Goal: Task Accomplishment & Management: Complete application form

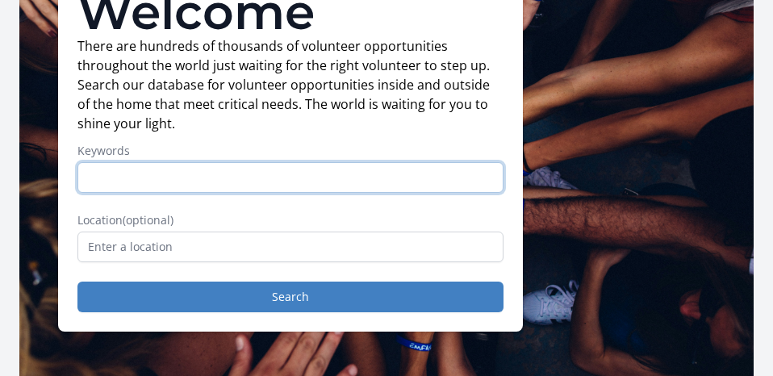
scroll to position [161, 0]
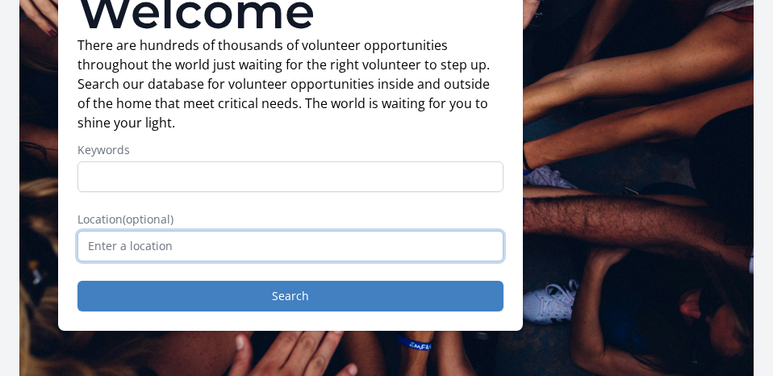
click at [157, 244] on input "text" at bounding box center [290, 246] width 426 height 31
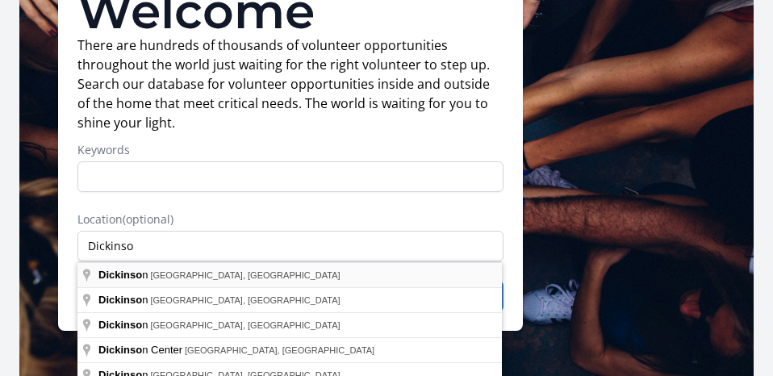
type input "Dickinson, TX, USA"
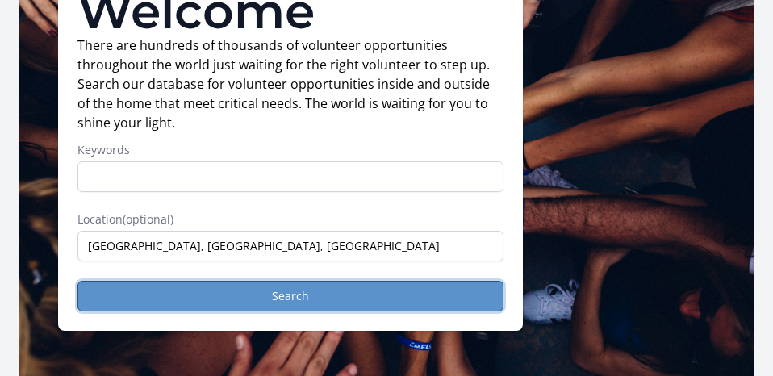
click at [283, 298] on button "Search" at bounding box center [290, 296] width 426 height 31
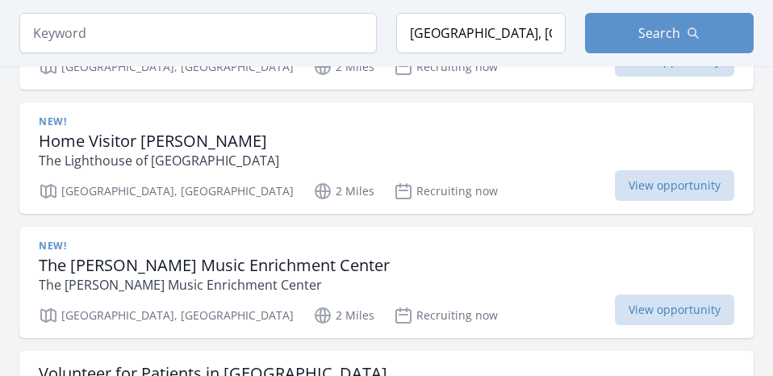
scroll to position [403, 0]
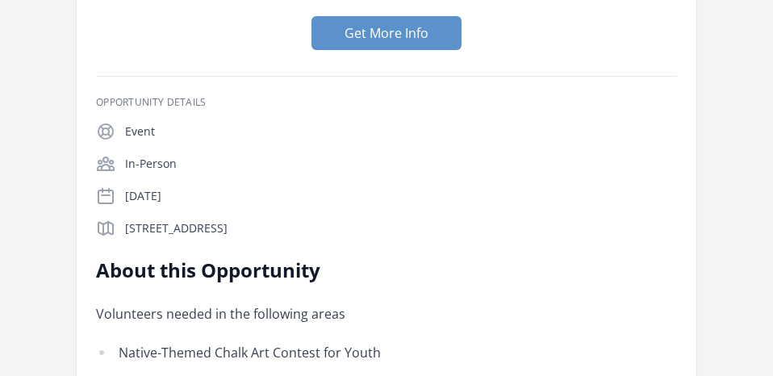
scroll to position [242, 0]
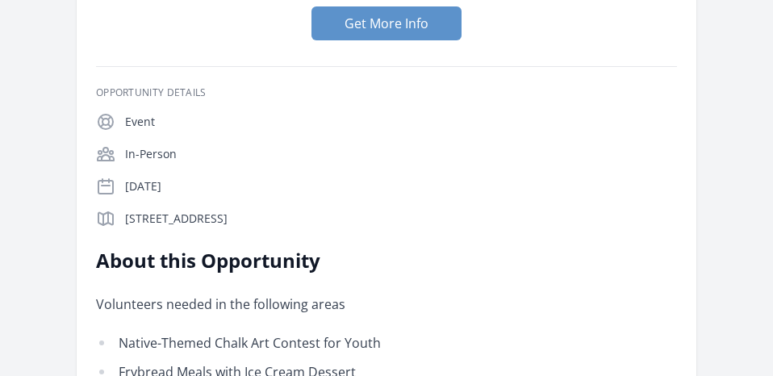
click at [601, 218] on p "4613 Hwy 3, Dickinson, TX 77539" at bounding box center [401, 218] width 552 height 16
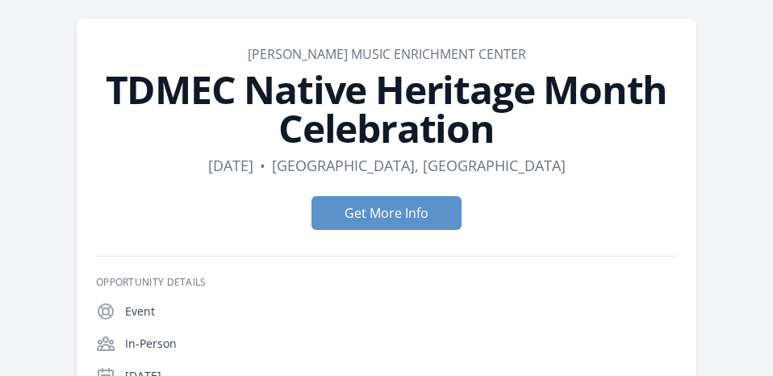
scroll to position [0, 0]
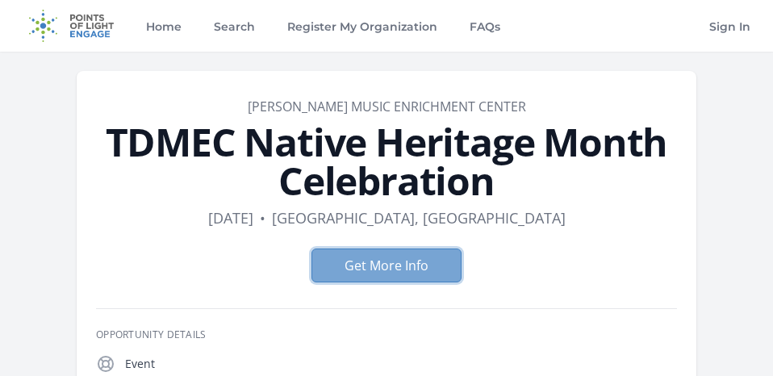
click at [406, 269] on button "Get More Info" at bounding box center [386, 265] width 150 height 34
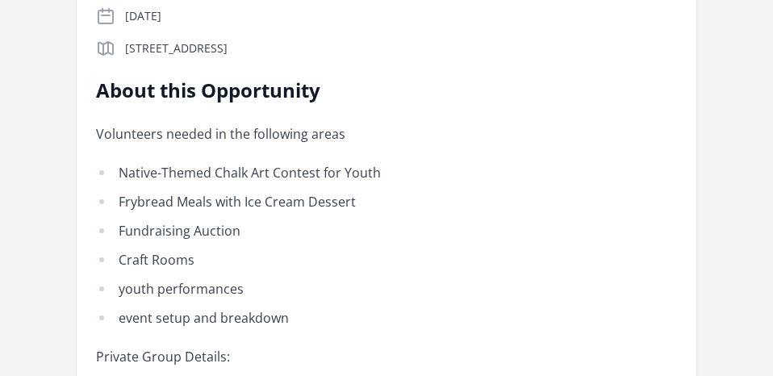
scroll to position [403, 0]
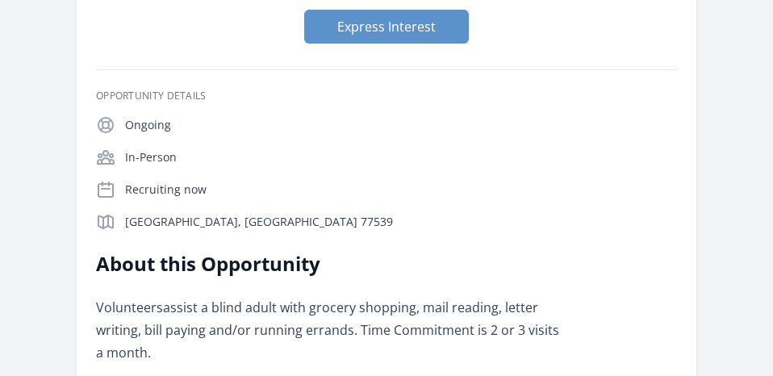
scroll to position [161, 0]
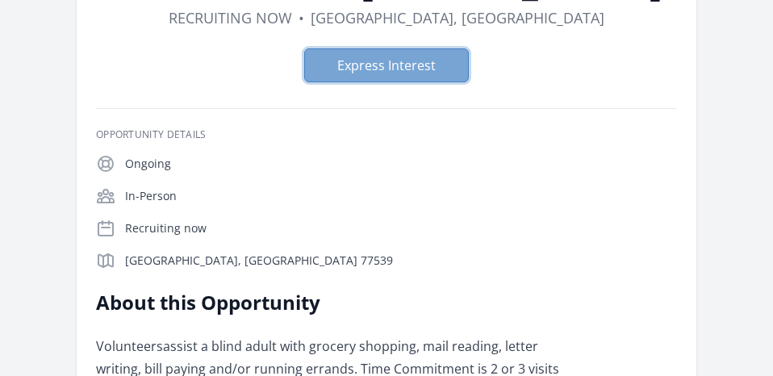
click at [394, 73] on button "Express Interest" at bounding box center [386, 65] width 165 height 34
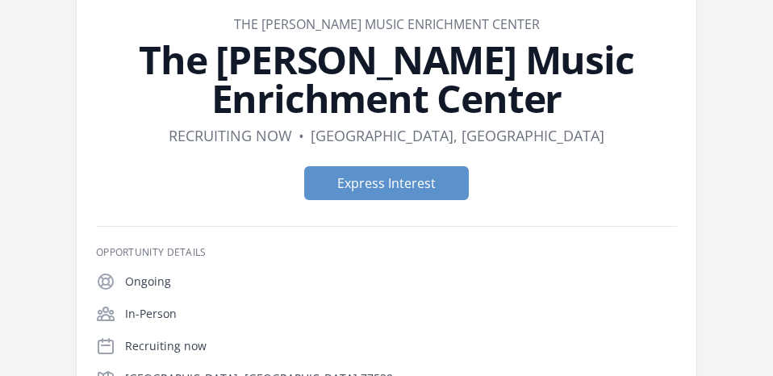
scroll to position [81, 0]
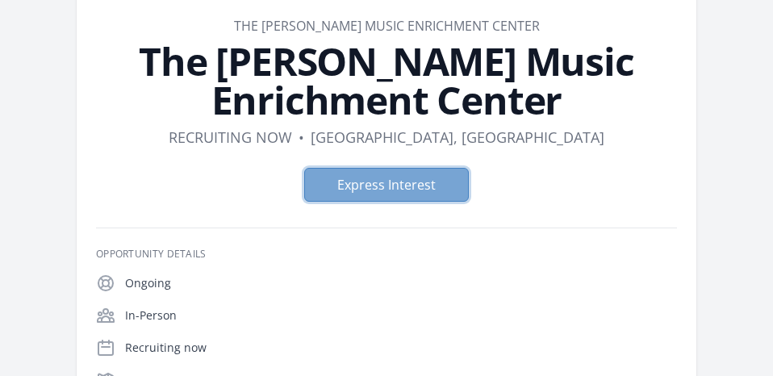
click at [360, 186] on button "Express Interest" at bounding box center [386, 185] width 165 height 34
